Goal: Use online tool/utility

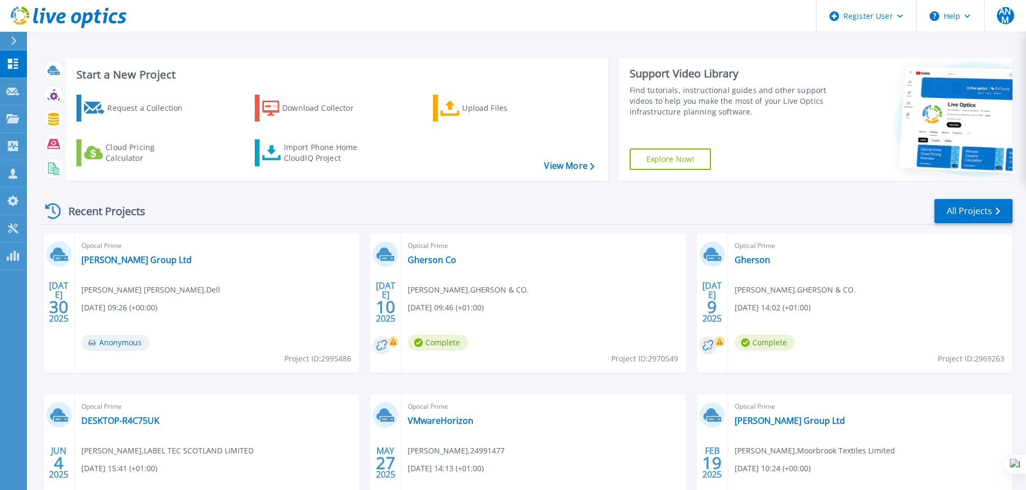
click at [17, 36] on div at bounding box center [18, 41] width 17 height 18
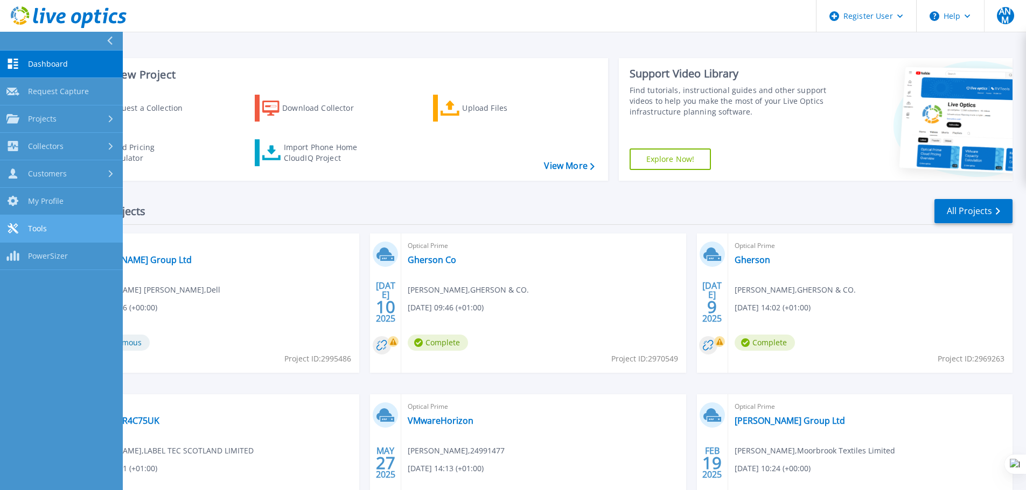
click at [53, 226] on link "Tools Tools" at bounding box center [61, 228] width 123 height 27
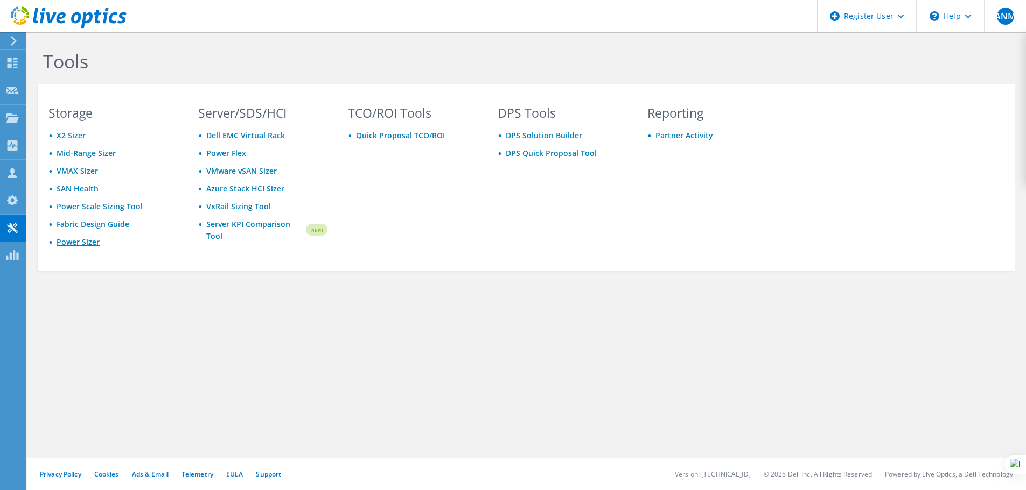
click at [93, 242] on link "Power Sizer" at bounding box center [78, 242] width 43 height 10
